Goal: Task Accomplishment & Management: Manage account settings

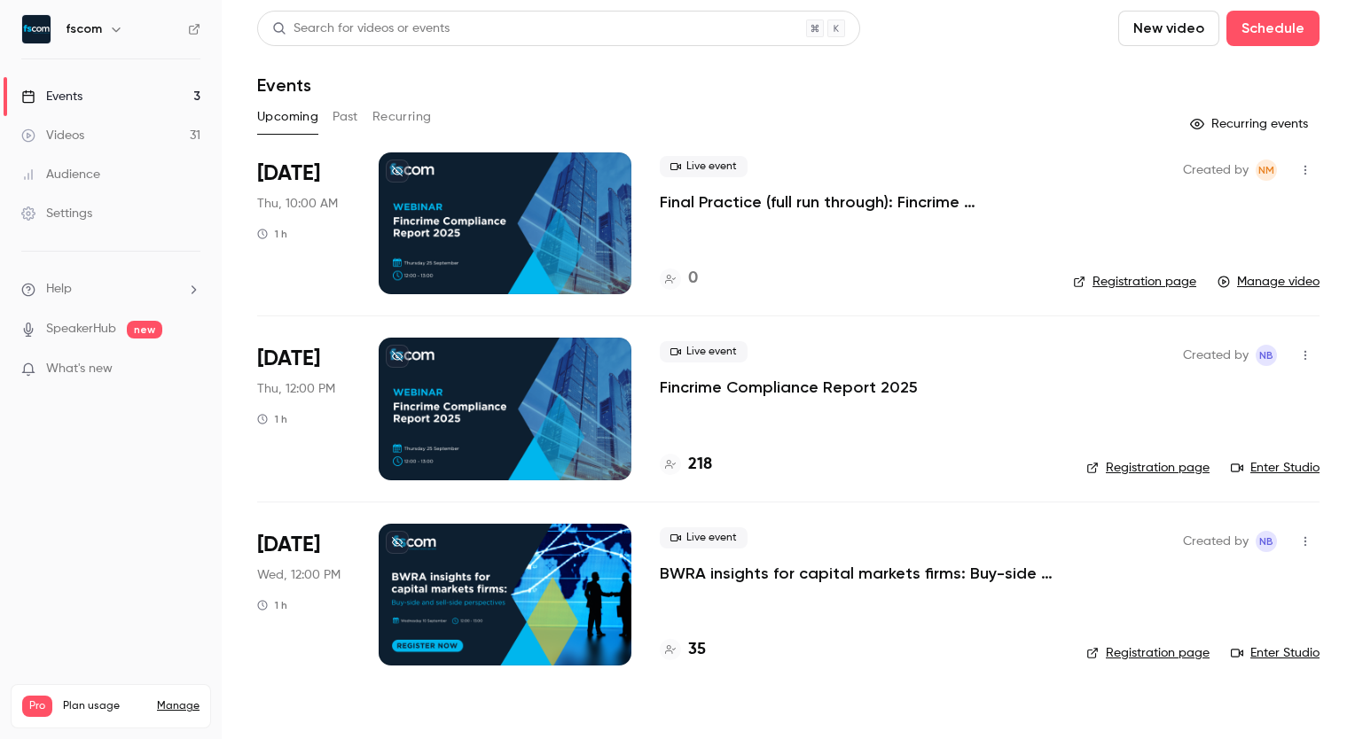
click at [536, 417] on div at bounding box center [505, 409] width 253 height 142
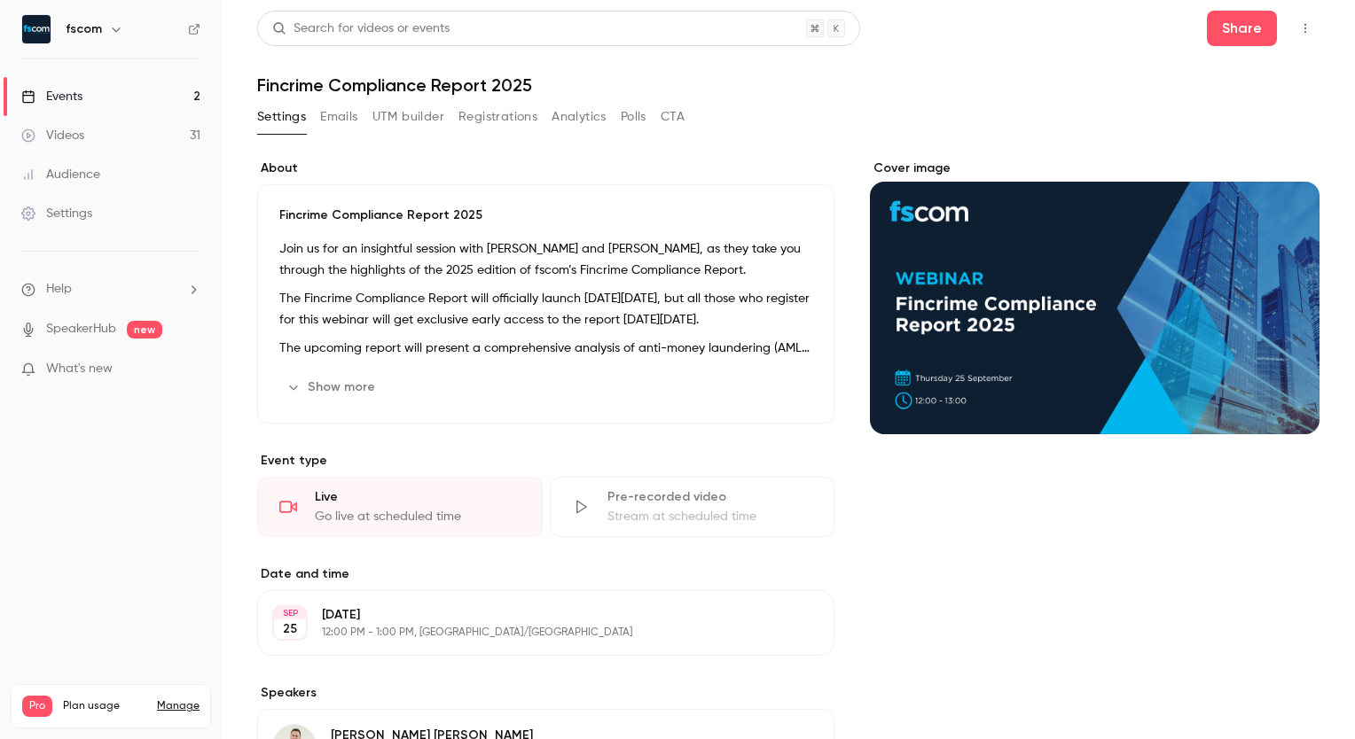
click at [348, 120] on button "Emails" at bounding box center [338, 117] width 37 height 28
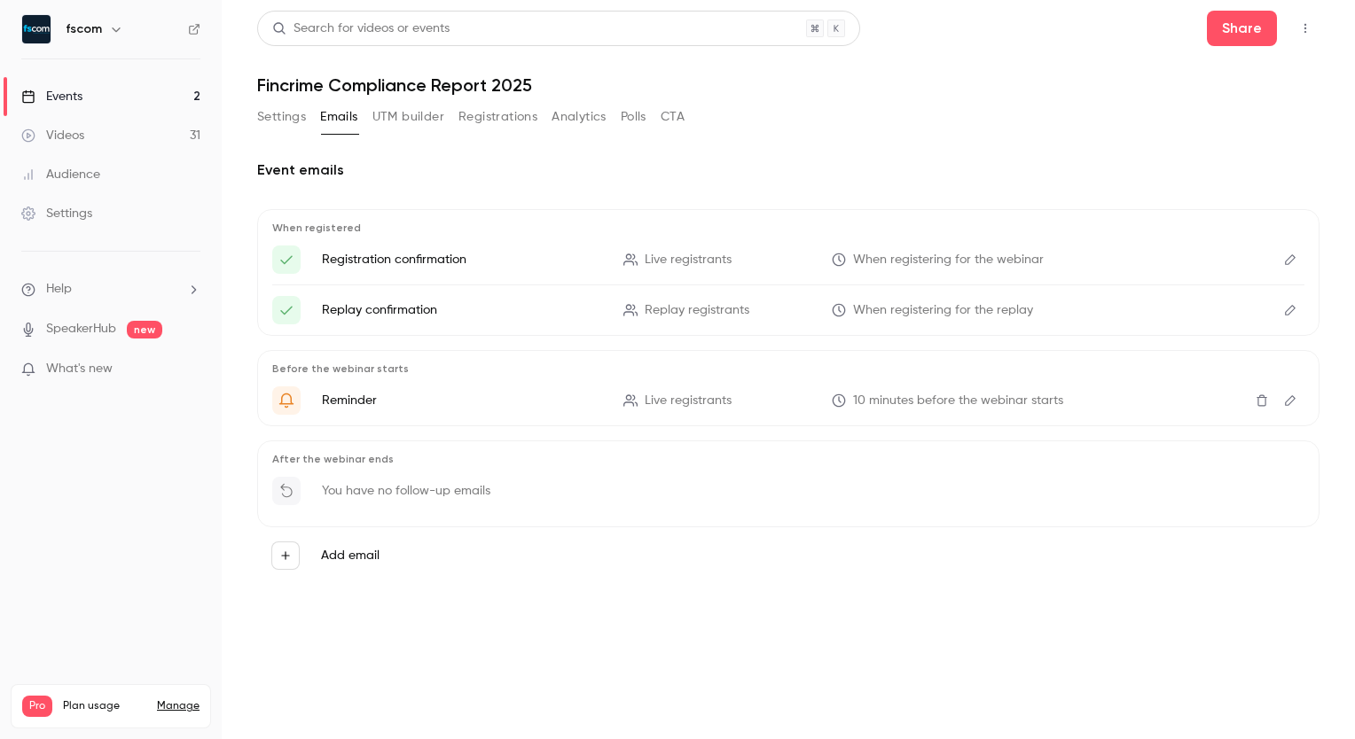
click at [306, 115] on button "Settings" at bounding box center [281, 117] width 49 height 28
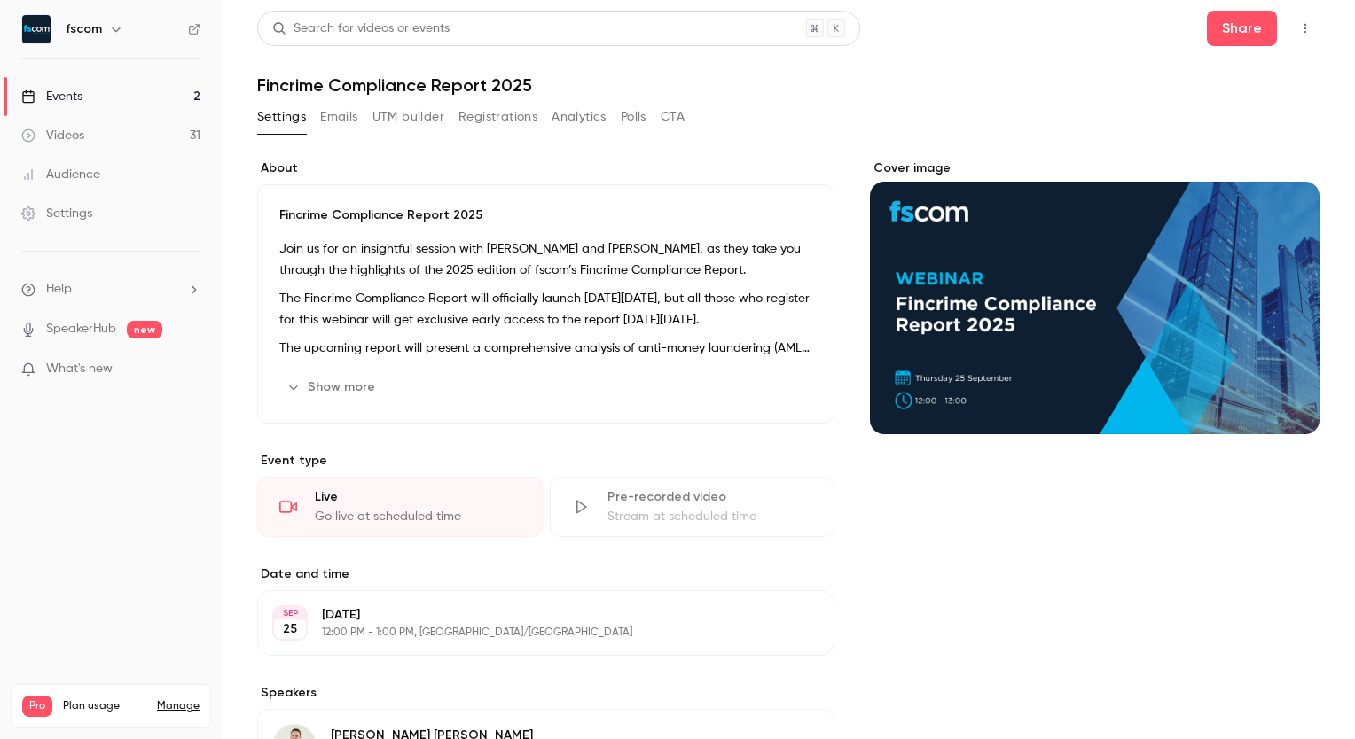
click at [131, 97] on link "Events 2" at bounding box center [111, 96] width 222 height 39
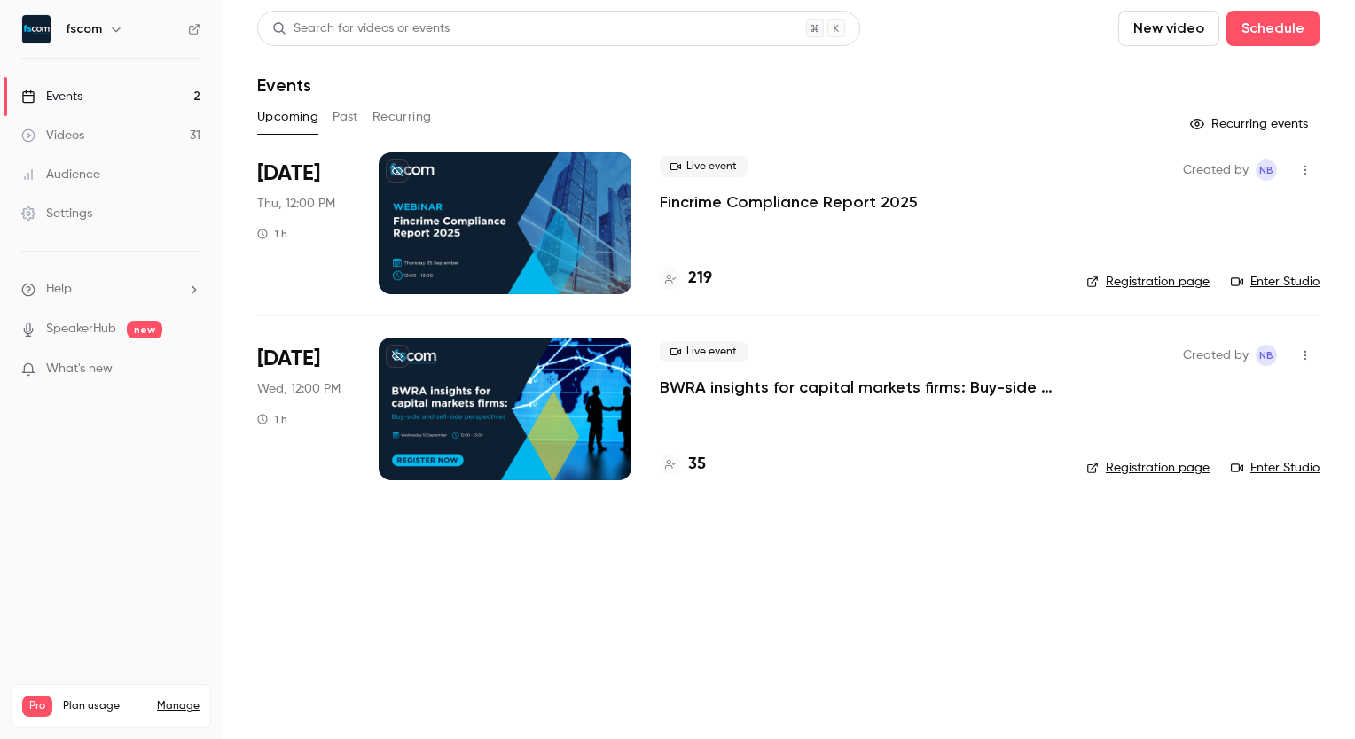
click at [572, 221] on div at bounding box center [505, 223] width 253 height 142
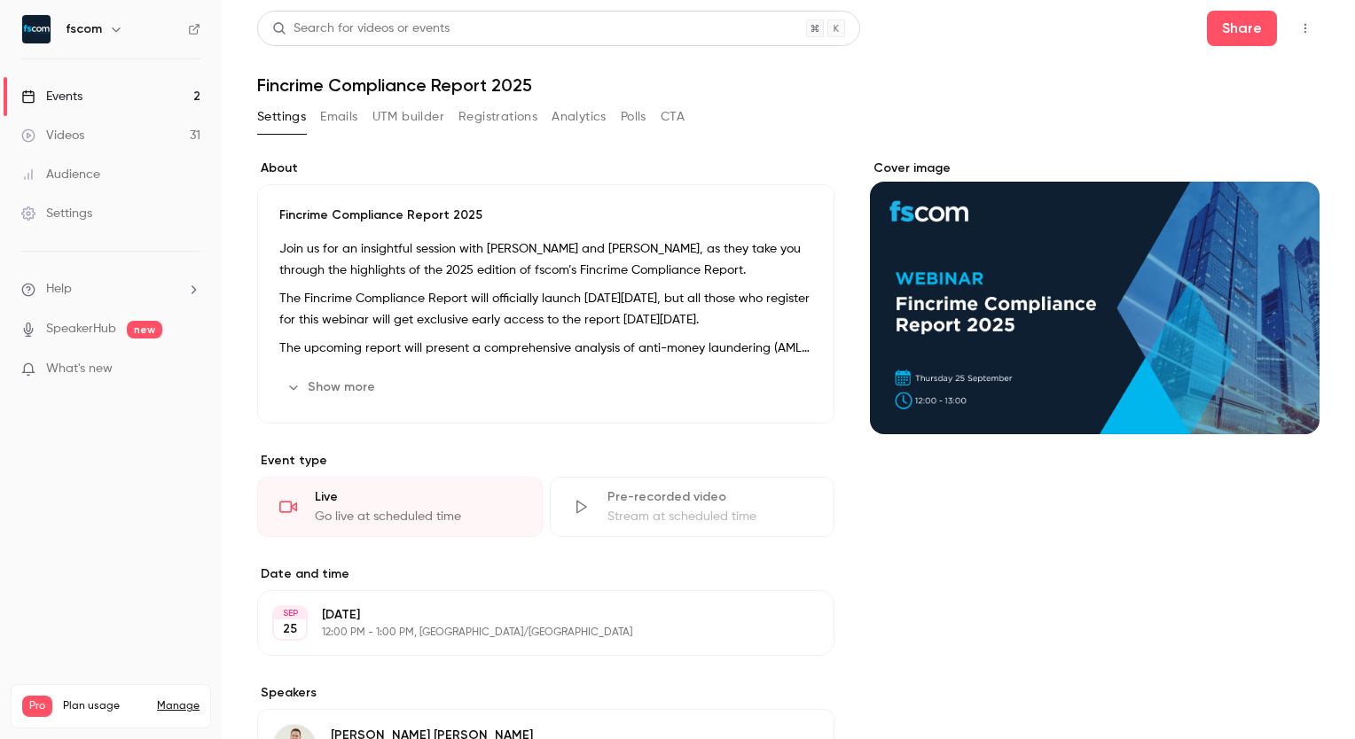
click at [519, 122] on button "Registrations" at bounding box center [497, 117] width 79 height 28
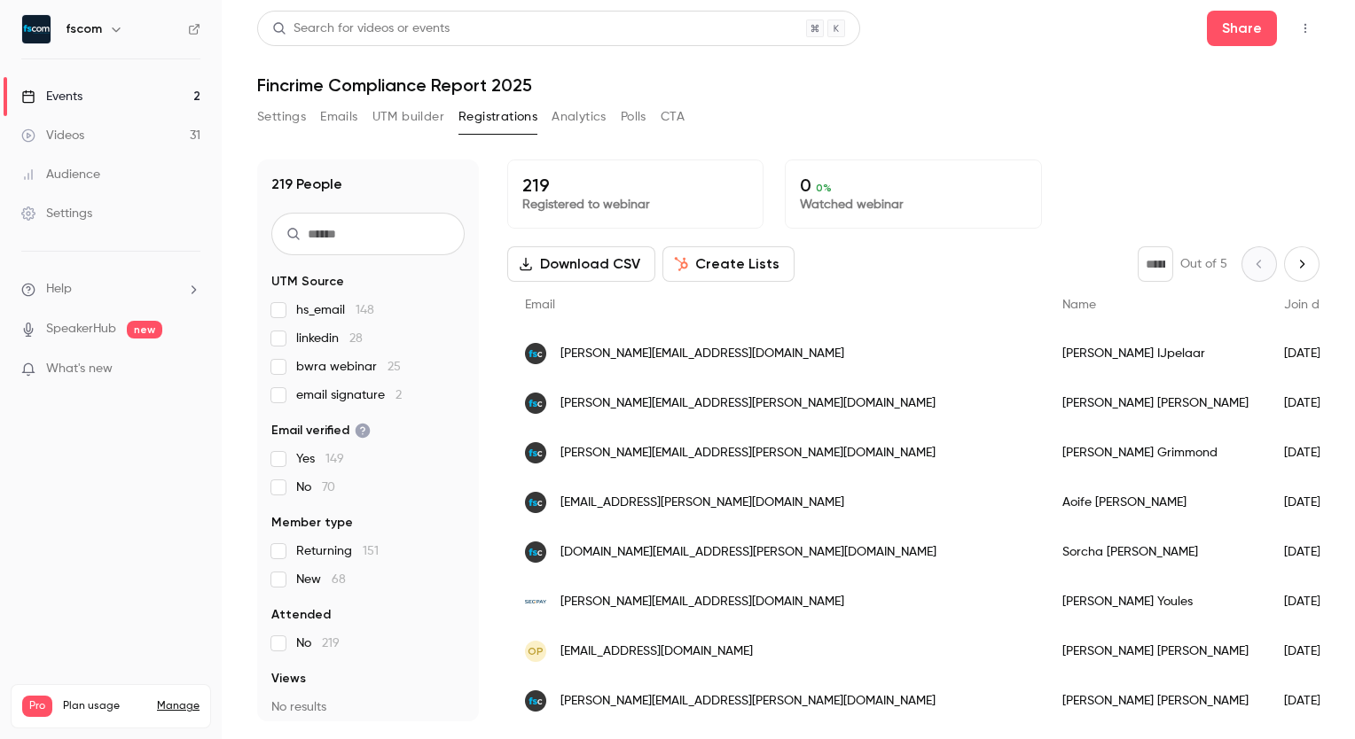
click at [148, 94] on link "Events 2" at bounding box center [111, 96] width 222 height 39
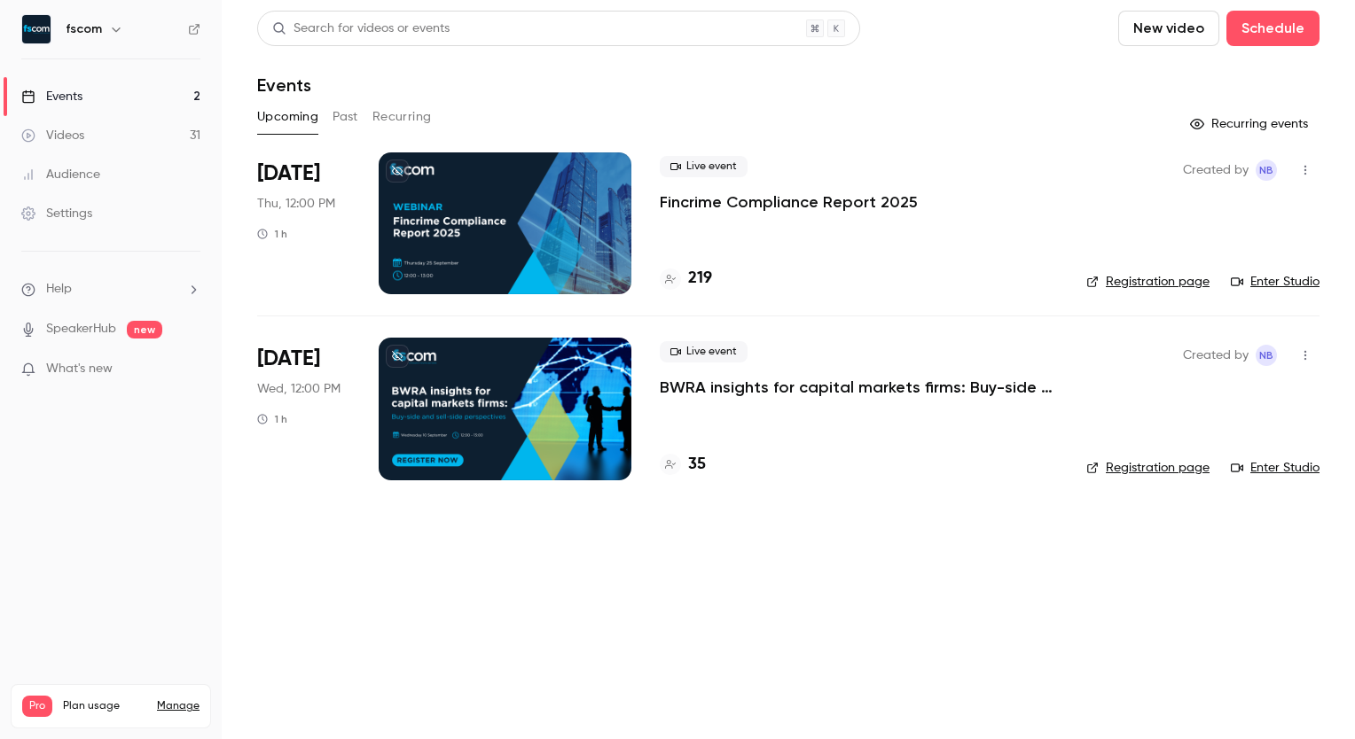
click at [350, 121] on button "Past" at bounding box center [345, 117] width 26 height 28
